Goal: Navigation & Orientation: Find specific page/section

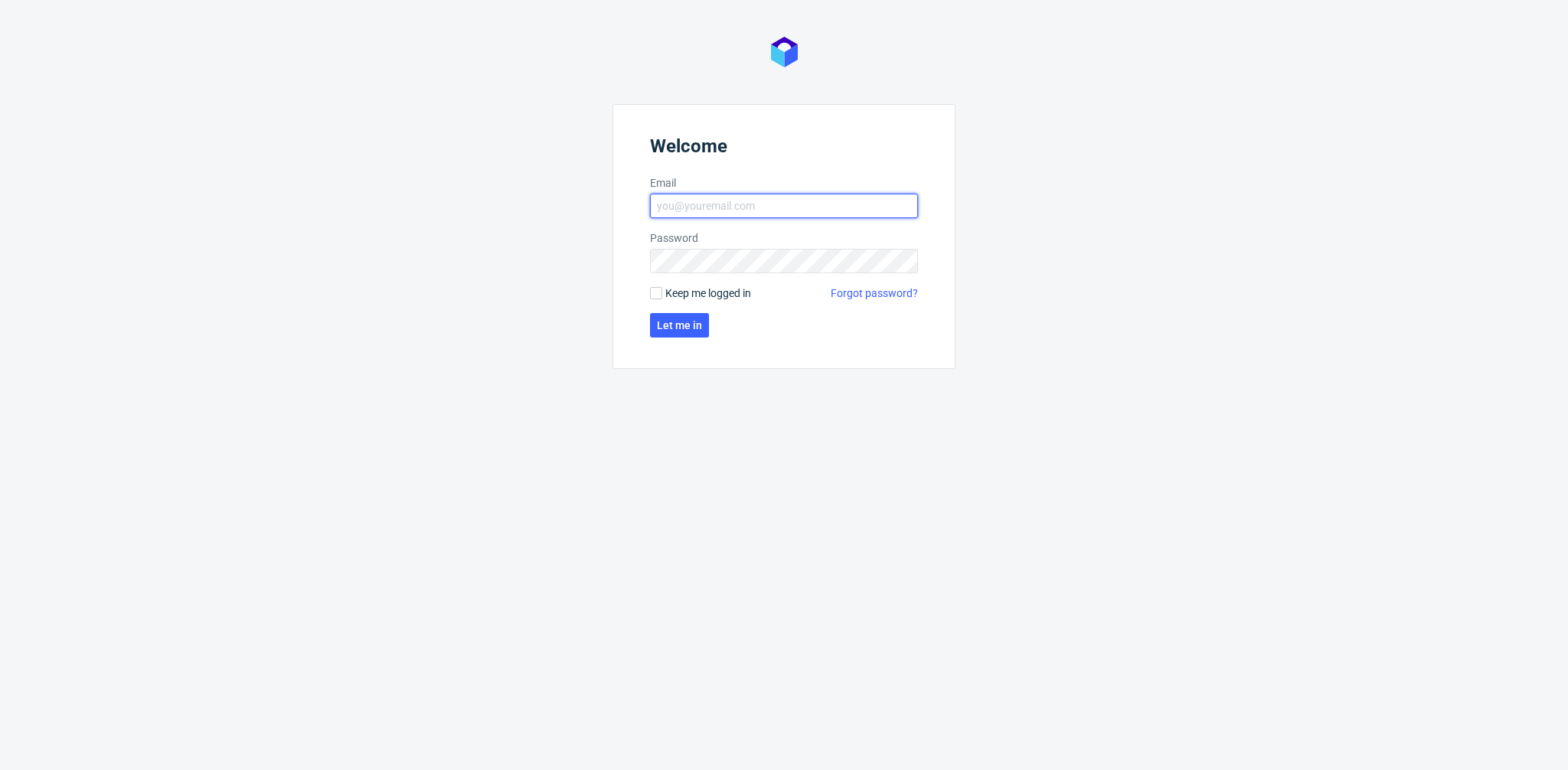
click at [702, 203] on input "Email" at bounding box center [784, 206] width 268 height 24
click at [701, 203] on input "Email" at bounding box center [784, 206] width 268 height 24
paste input "[EMAIL_ADDRESS][PERSON_NAME][DOMAIN_NAME]"
type input "[EMAIL_ADDRESS][PERSON_NAME][DOMAIN_NAME]"
click at [666, 306] on form "Welcome Email [EMAIL_ADDRESS][PERSON_NAME][DOMAIN_NAME] Password Keep me logged…" at bounding box center [784, 236] width 343 height 264
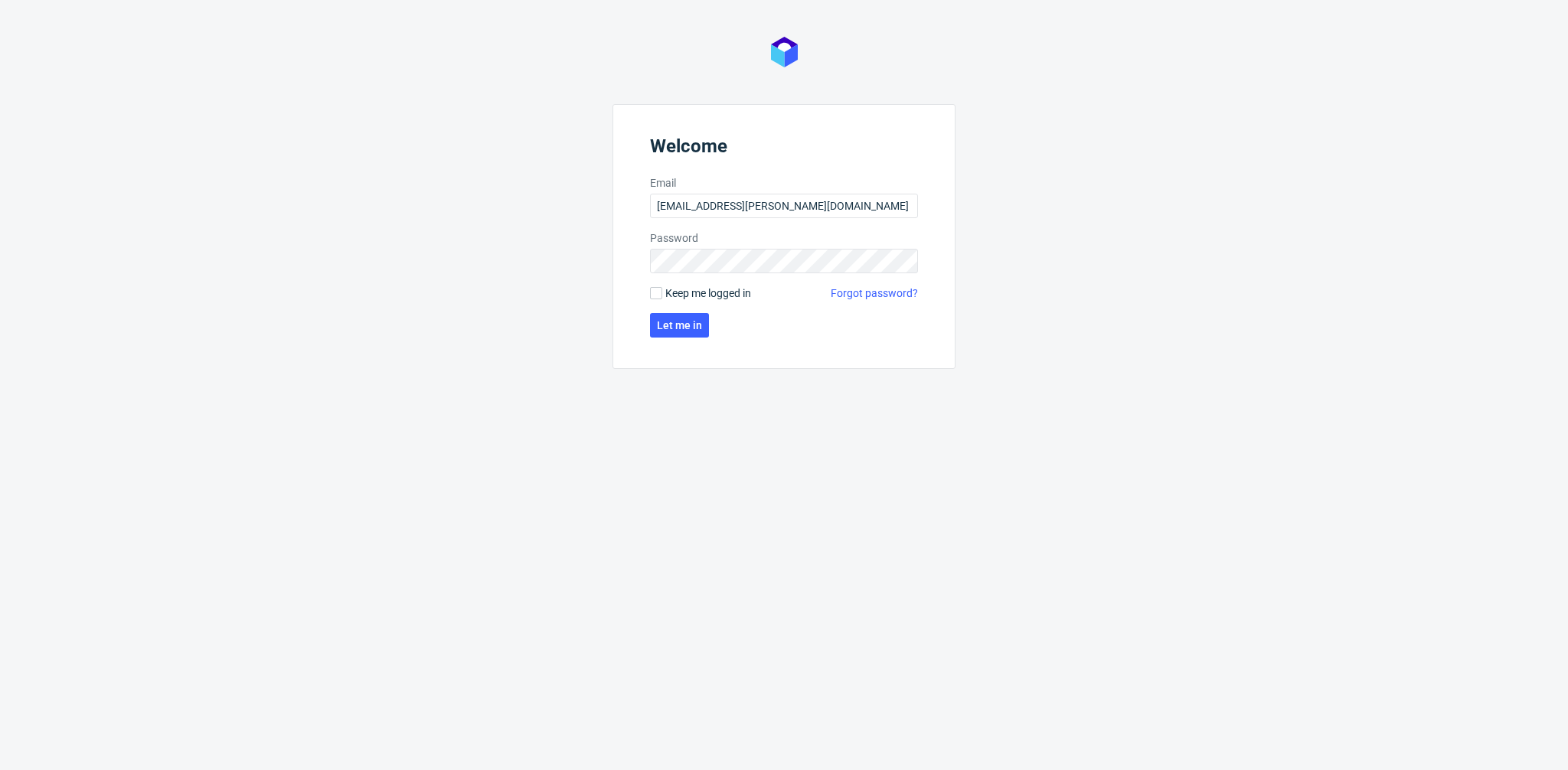
click at [660, 338] on form "Welcome Email [EMAIL_ADDRESS][PERSON_NAME][DOMAIN_NAME] Password Keep me logged…" at bounding box center [784, 236] width 343 height 264
click at [667, 328] on span "Let me in" at bounding box center [679, 325] width 46 height 10
